Goal: Task Accomplishment & Management: Manage account settings

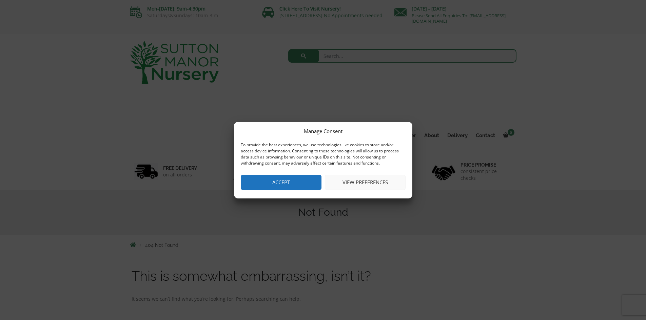
click at [373, 179] on button "View preferences" at bounding box center [365, 182] width 81 height 15
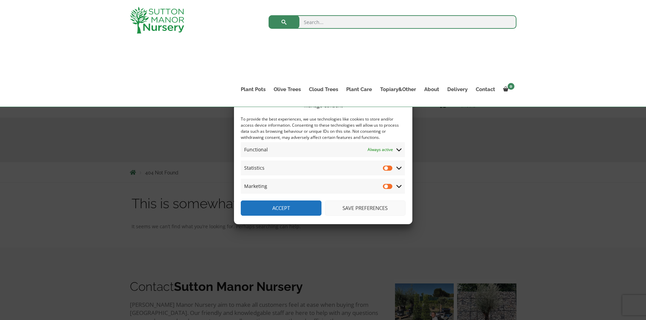
scroll to position [68, 0]
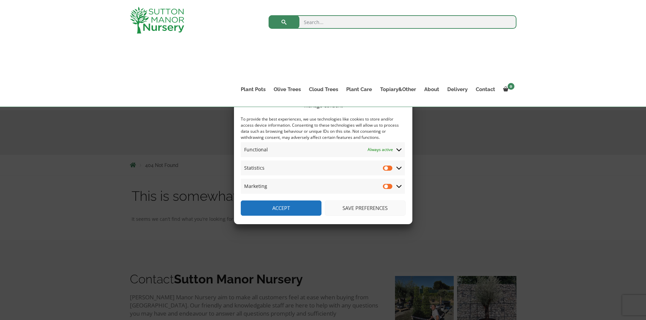
click at [399, 186] on icon at bounding box center [398, 186] width 5 height 6
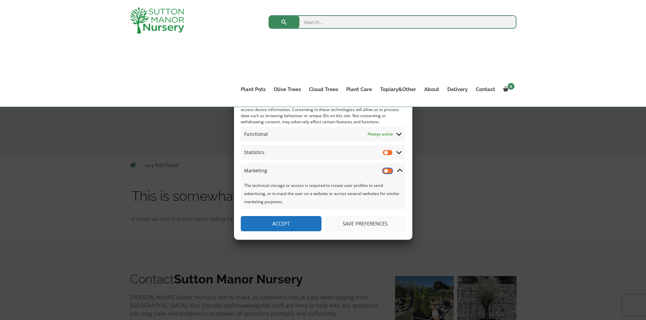
click at [390, 171] on input "Marketing" at bounding box center [388, 170] width 10 height 7
click at [385, 172] on input "Marketing" at bounding box center [388, 170] width 10 height 7
checkbox input "false"
click at [356, 223] on button "Save preferences" at bounding box center [365, 223] width 81 height 15
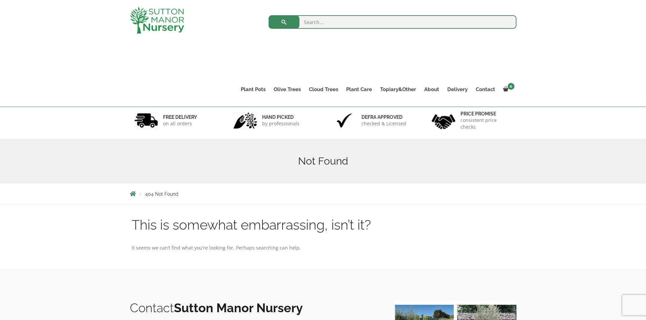
scroll to position [34, 0]
